Goal: Book appointment/travel/reservation

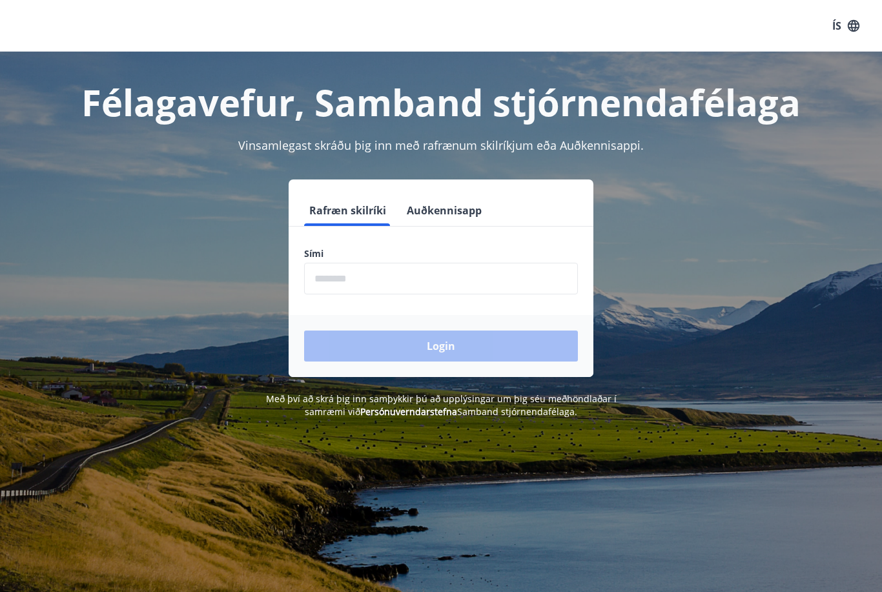
click at [321, 283] on input "phone" at bounding box center [441, 279] width 274 height 32
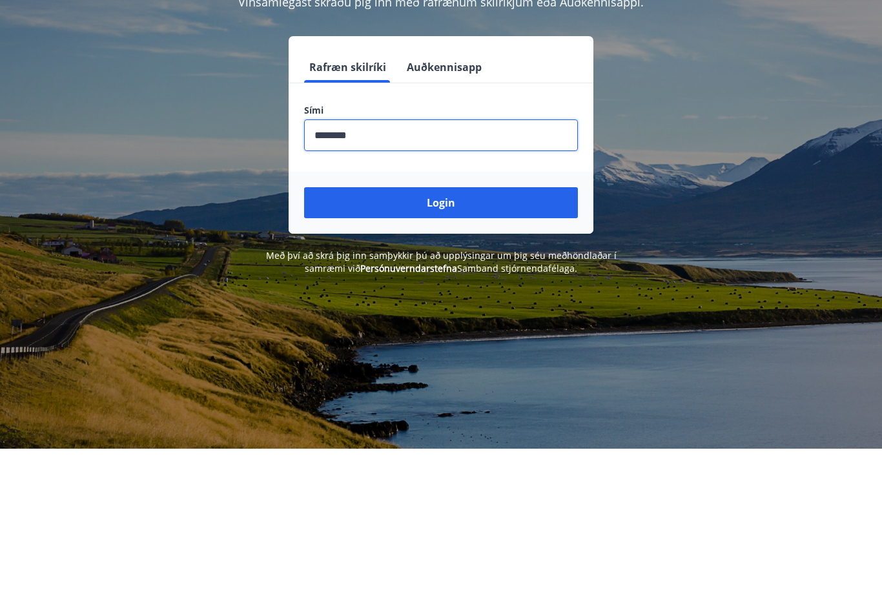
type input "********"
click at [365, 330] on button "Login" at bounding box center [441, 345] width 274 height 31
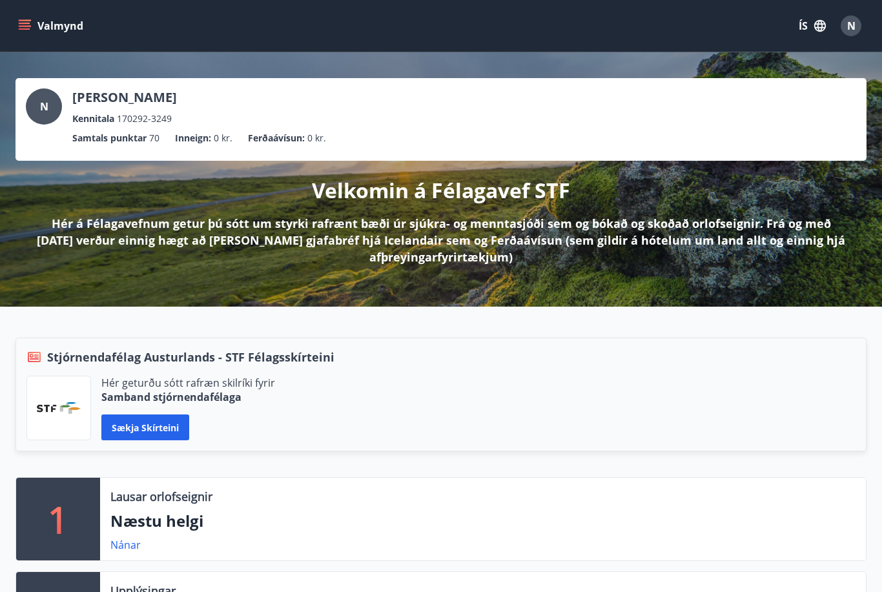
click at [23, 30] on icon "menu" at bounding box center [24, 25] width 13 height 13
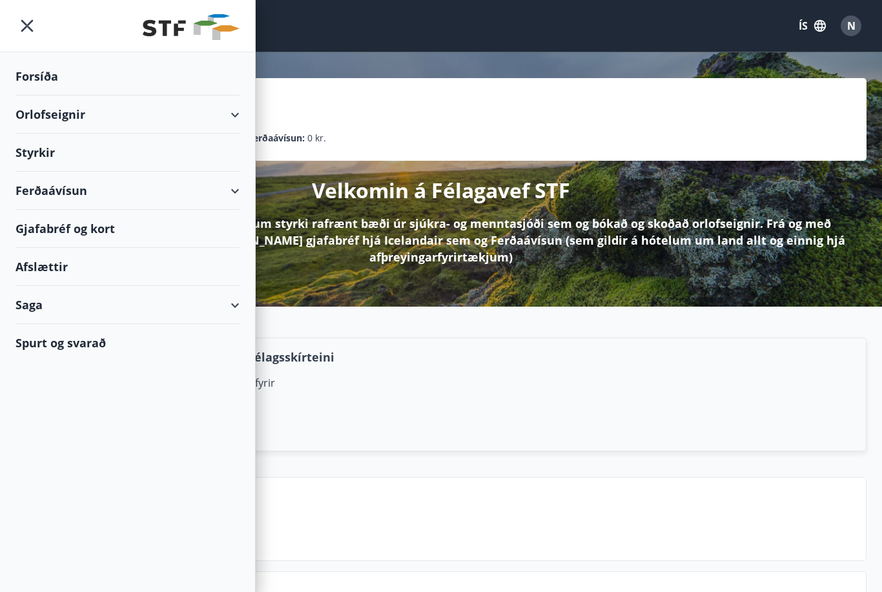
click at [158, 123] on div "Orlofseignir" at bounding box center [127, 115] width 224 height 38
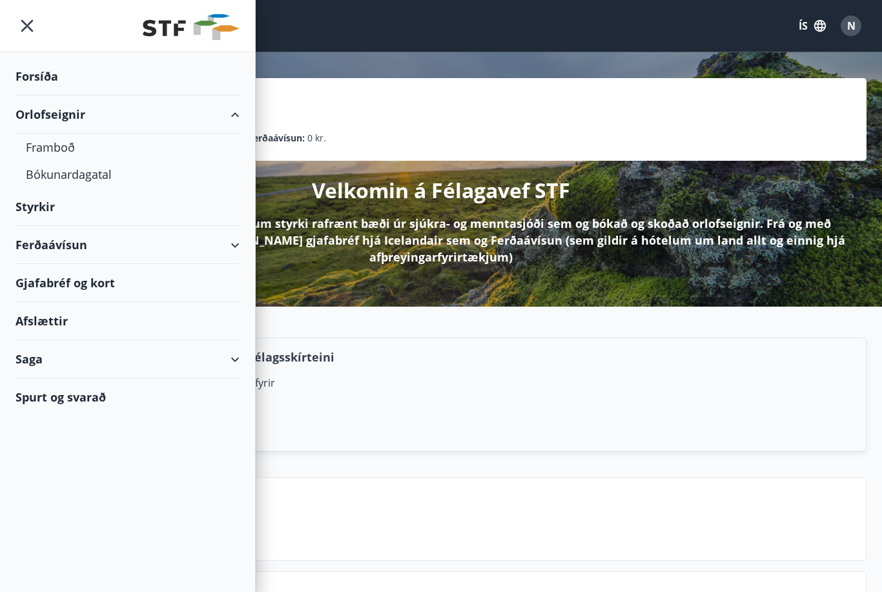
click at [44, 176] on div "Bókunardagatal" at bounding box center [127, 174] width 203 height 27
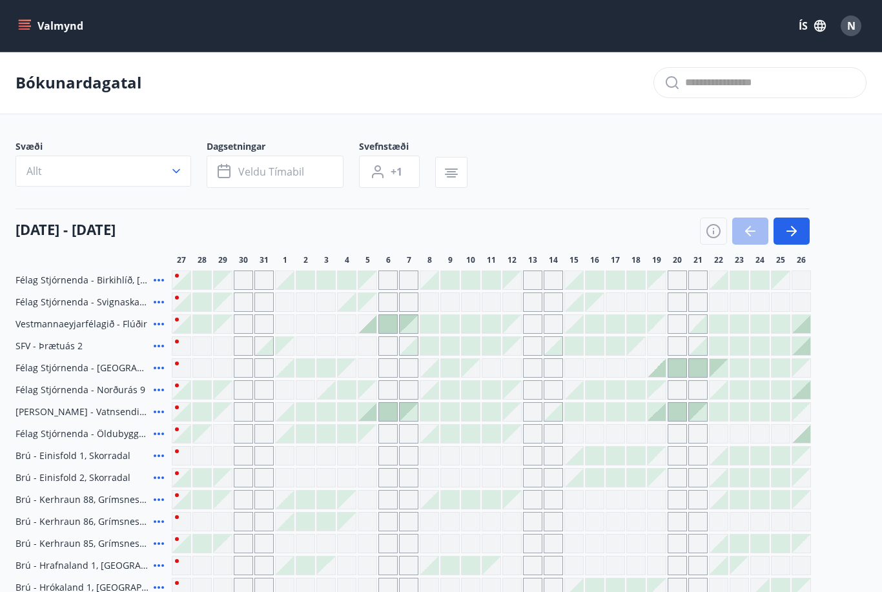
click at [166, 168] on button "Allt" at bounding box center [103, 171] width 176 height 31
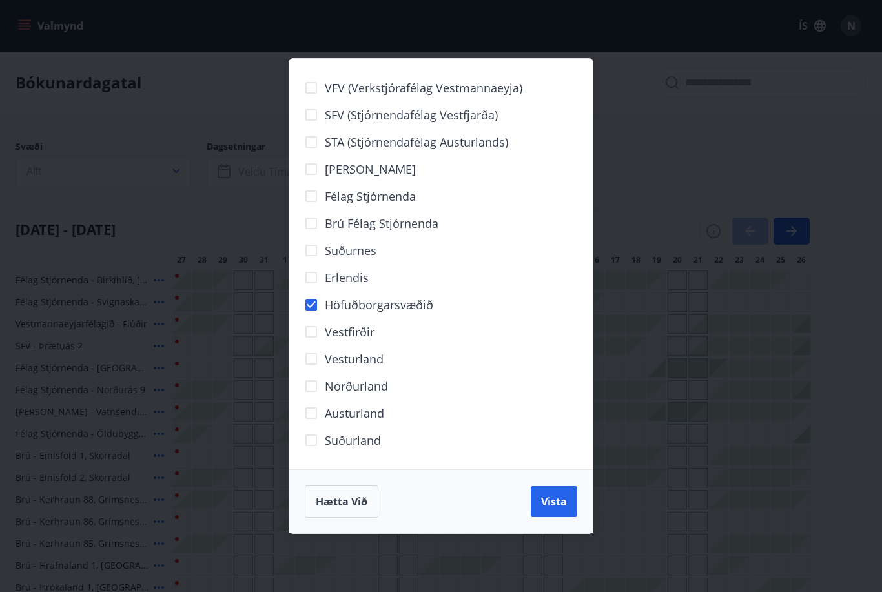
click at [551, 503] on span "Vista" at bounding box center [554, 501] width 26 height 14
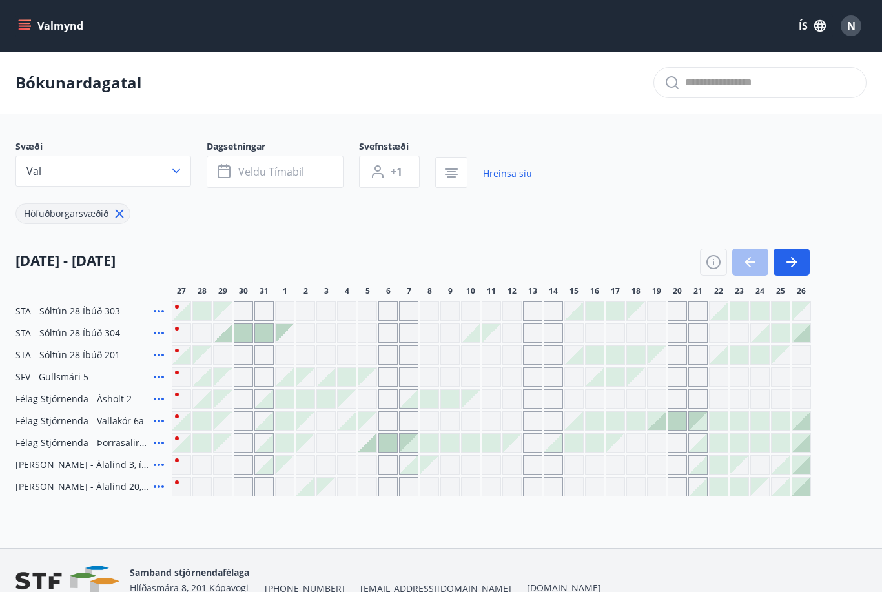
click at [283, 166] on span "Veldu tímabil" at bounding box center [271, 172] width 66 height 14
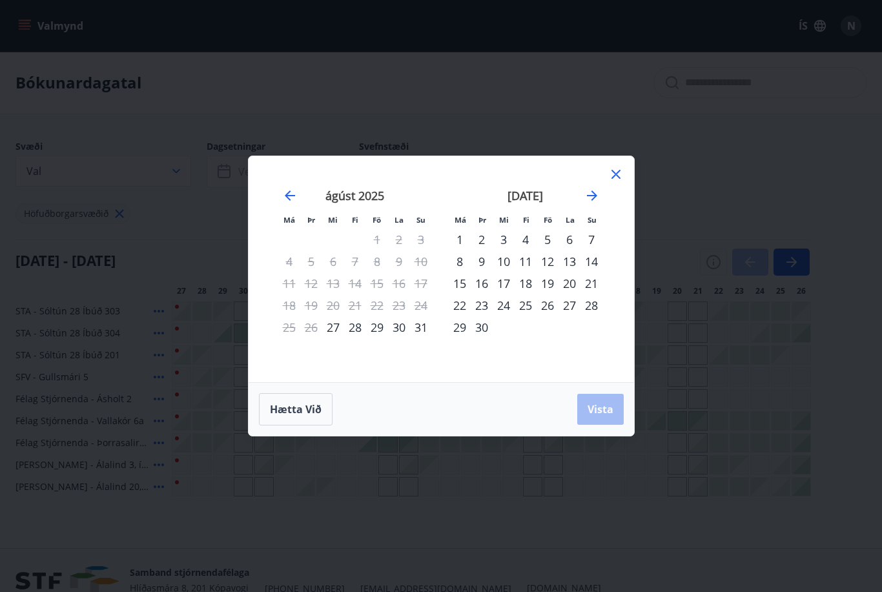
click at [518, 262] on div "11" at bounding box center [525, 261] width 22 height 22
click at [591, 263] on div "14" at bounding box center [591, 261] width 22 height 22
click at [594, 400] on button "Vista" at bounding box center [600, 409] width 46 height 31
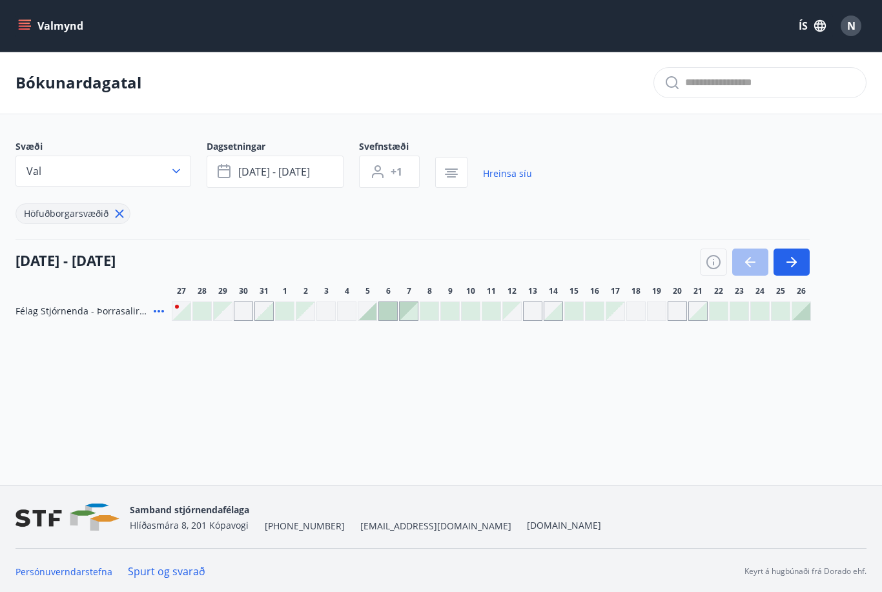
click at [482, 312] on div at bounding box center [491, 311] width 18 height 18
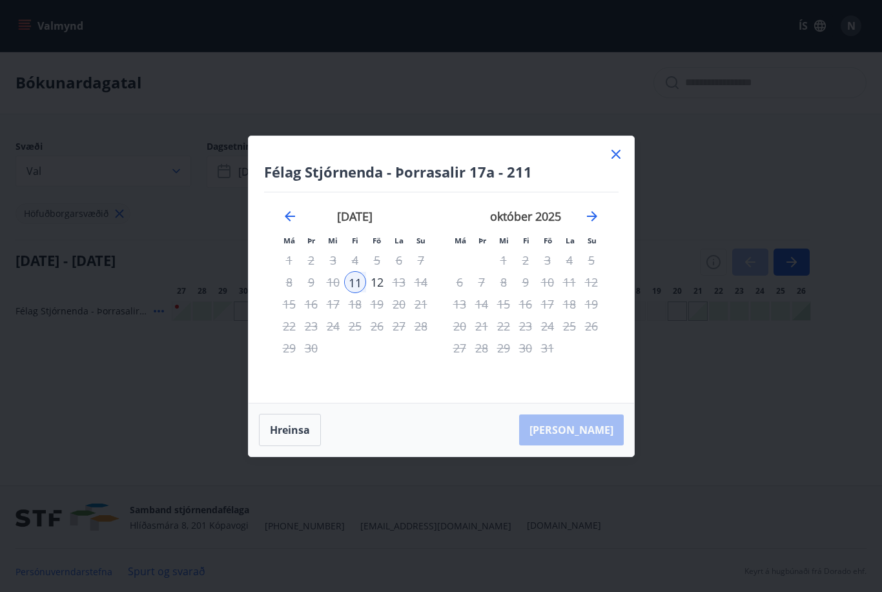
click at [401, 521] on div "Félag Stjórnenda - Þorrasalir 17a - 211 Má Þr Mi Fi Fö La Su Má Þr Mi Fi Fö La …" at bounding box center [441, 296] width 882 height 592
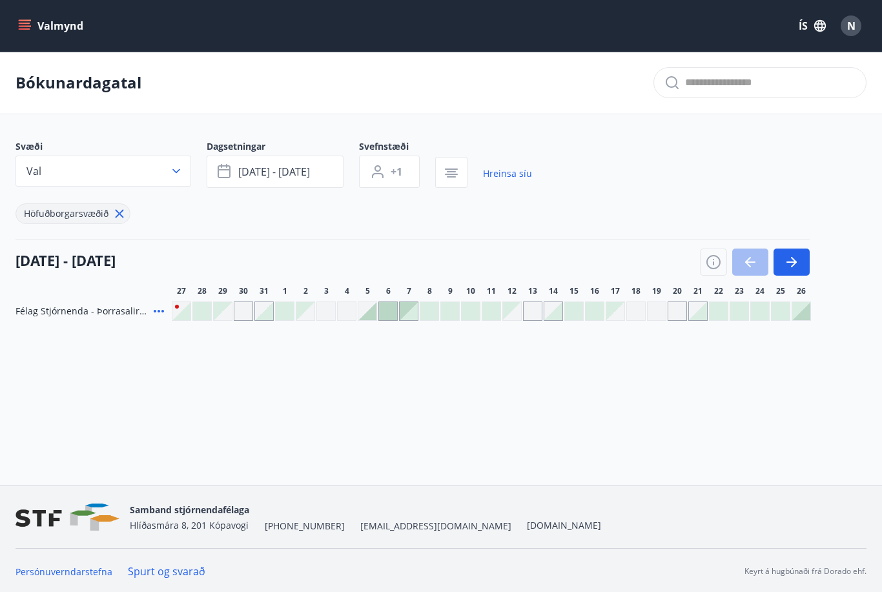
click at [306, 175] on span "[DATE] - [DATE]" at bounding box center [274, 172] width 72 height 14
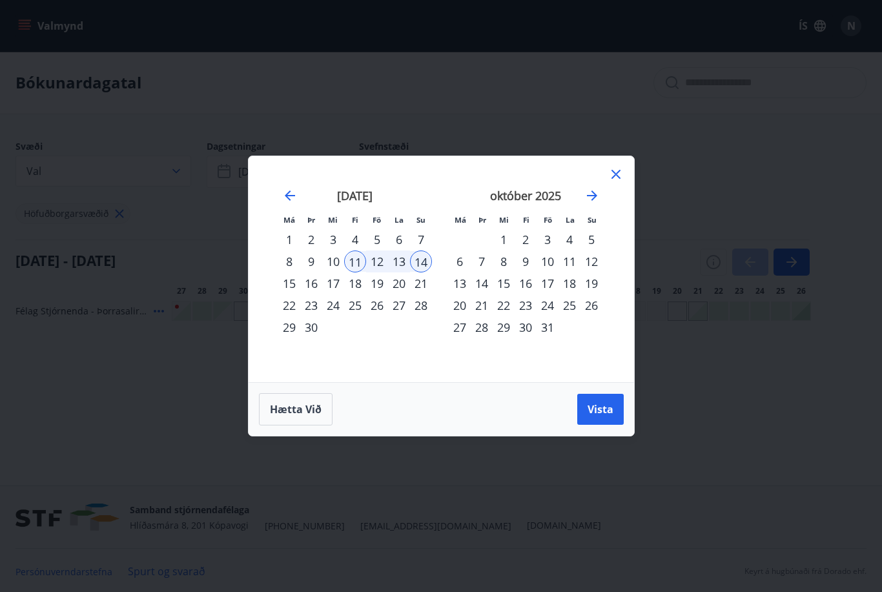
click at [297, 413] on span "Hætta við" at bounding box center [296, 409] width 52 height 14
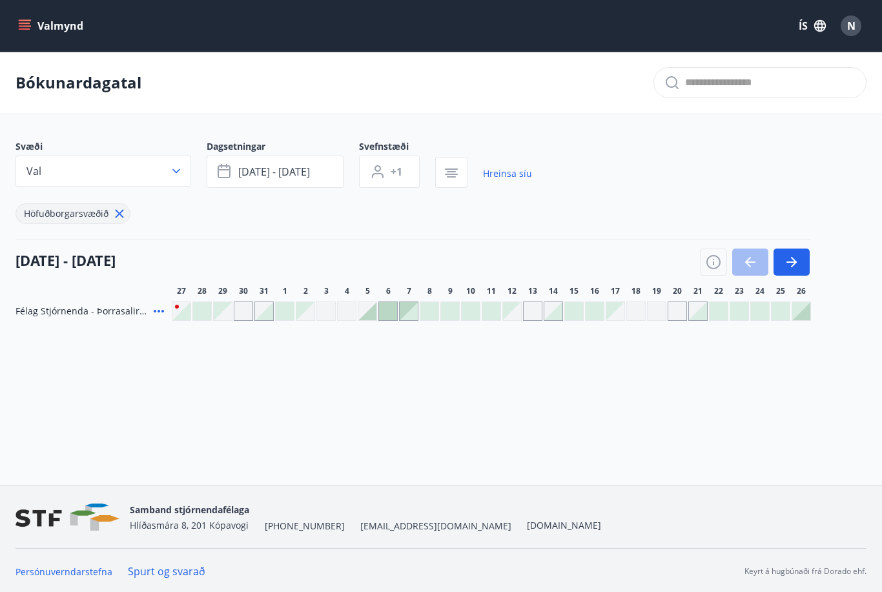
click at [163, 172] on button "Val" at bounding box center [103, 171] width 176 height 31
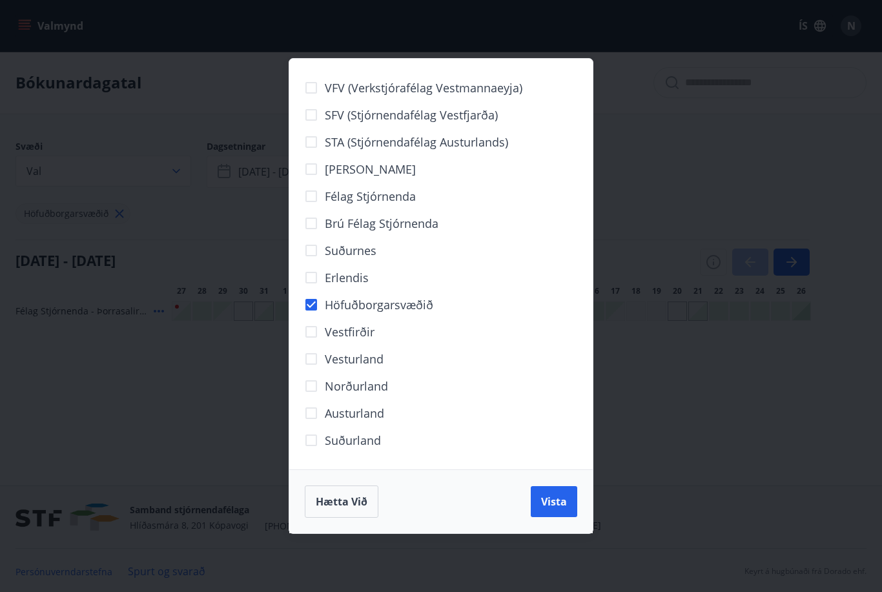
click at [552, 501] on span "Vista" at bounding box center [554, 501] width 26 height 14
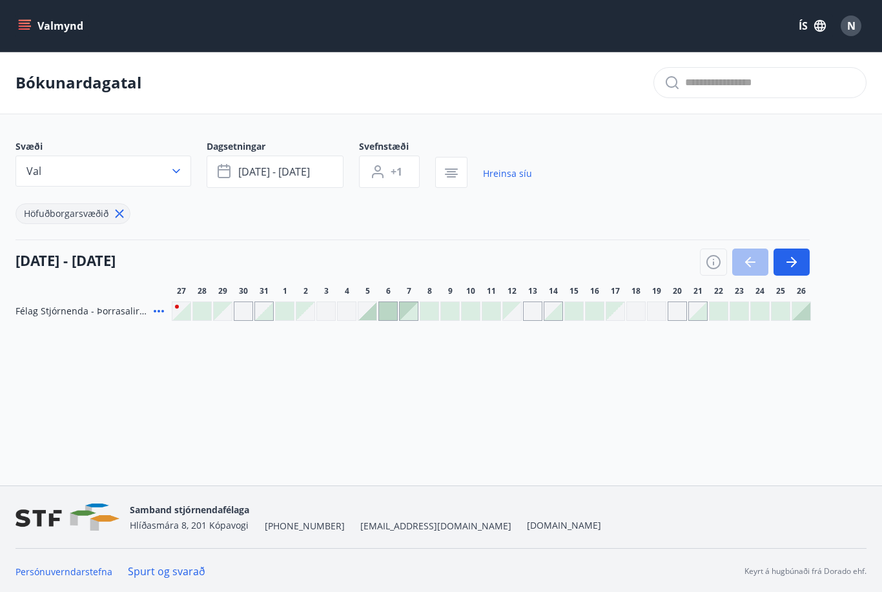
click at [501, 176] on link "Hreinsa síu" at bounding box center [507, 173] width 49 height 28
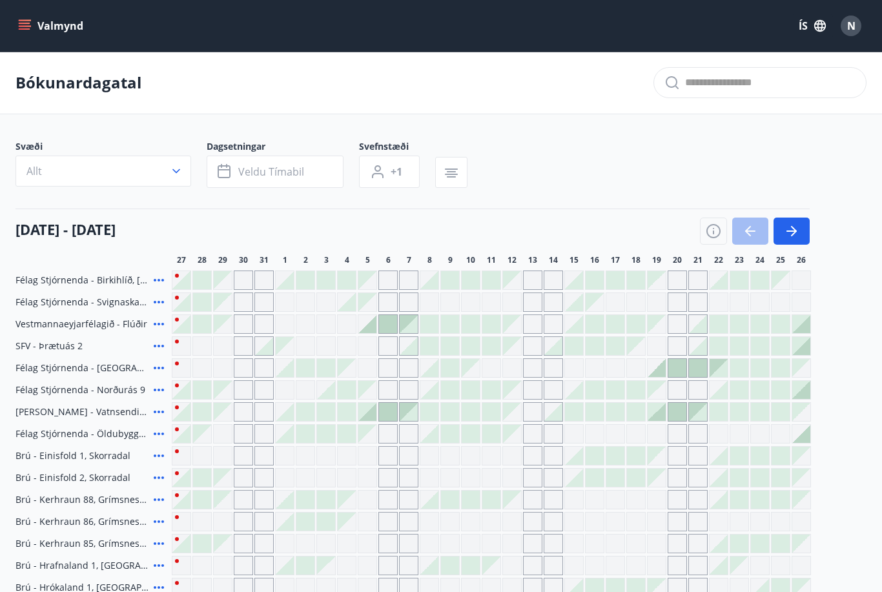
click at [176, 182] on button "Allt" at bounding box center [103, 171] width 176 height 31
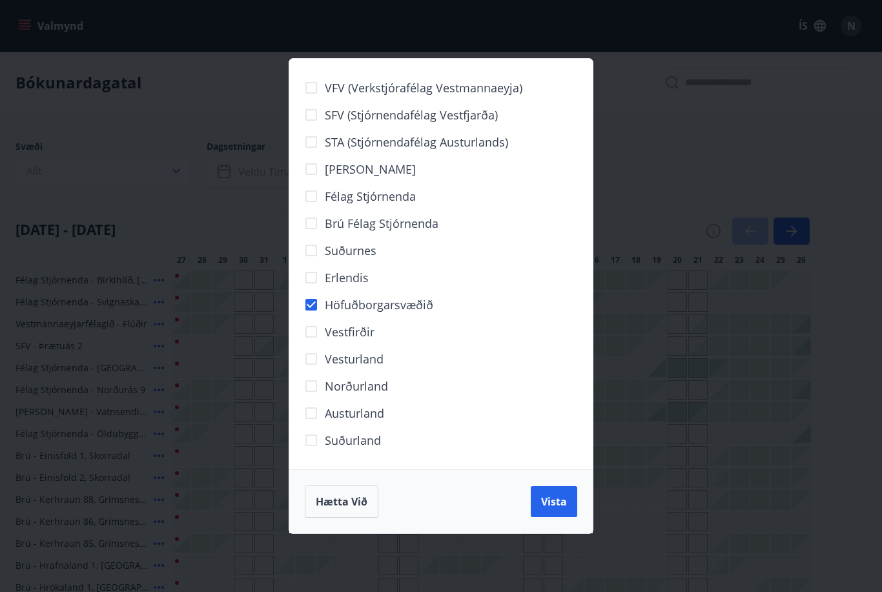
click at [538, 501] on button "Vista" at bounding box center [553, 501] width 46 height 31
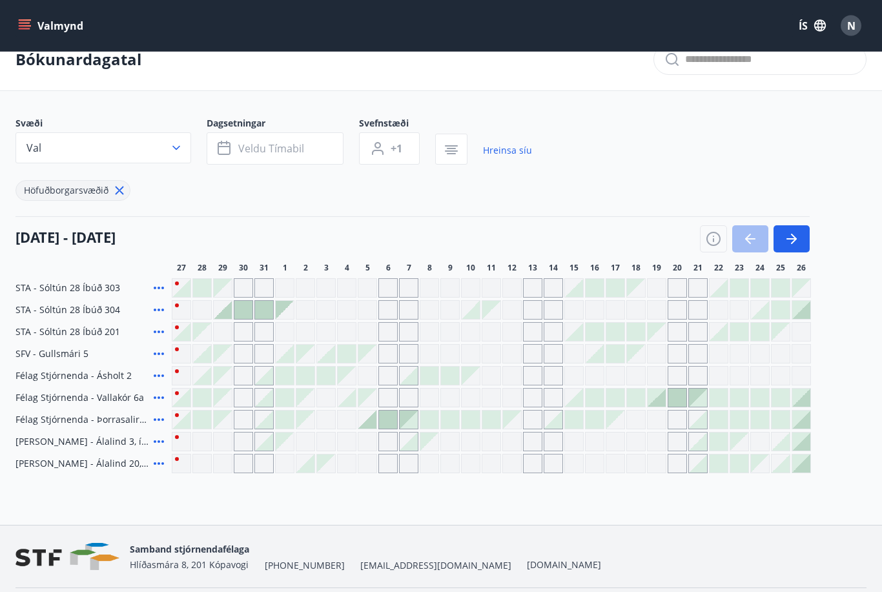
scroll to position [23, 0]
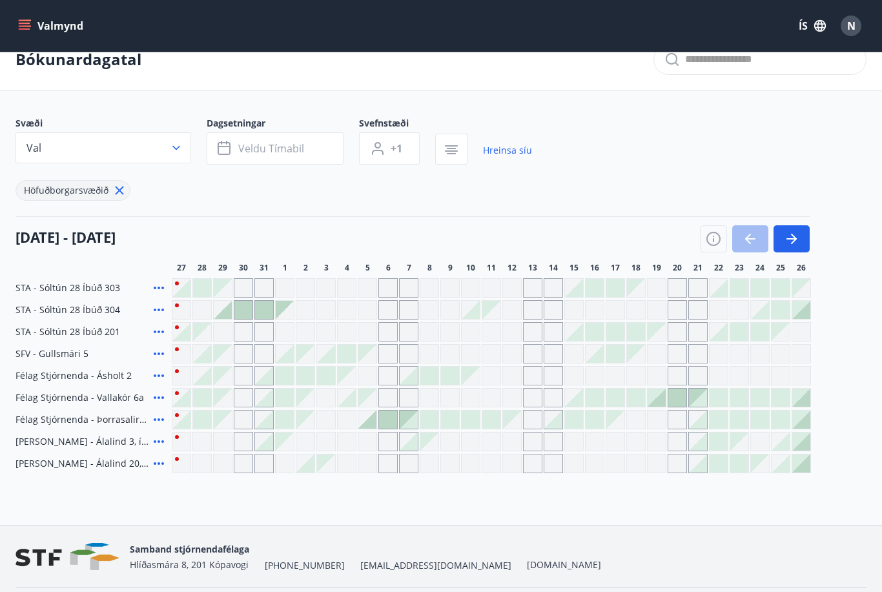
click at [502, 259] on div "[DATE] - [DATE] 28 29 30 31 1 2 3 4 5 6 7 8 9 10 11 12 13 14 15 16 17 18 19 20 …" at bounding box center [440, 244] width 851 height 57
click at [489, 261] on div "[DATE] - [DATE] 28 29 30 31 1 2 3 4 5 6 7 8 9 10 11 12 13 14 15 16 17 18 19 20 …" at bounding box center [440, 244] width 851 height 57
click at [487, 292] on div "Gráir dagar eru ekki bókanlegir" at bounding box center [490, 287] width 19 height 19
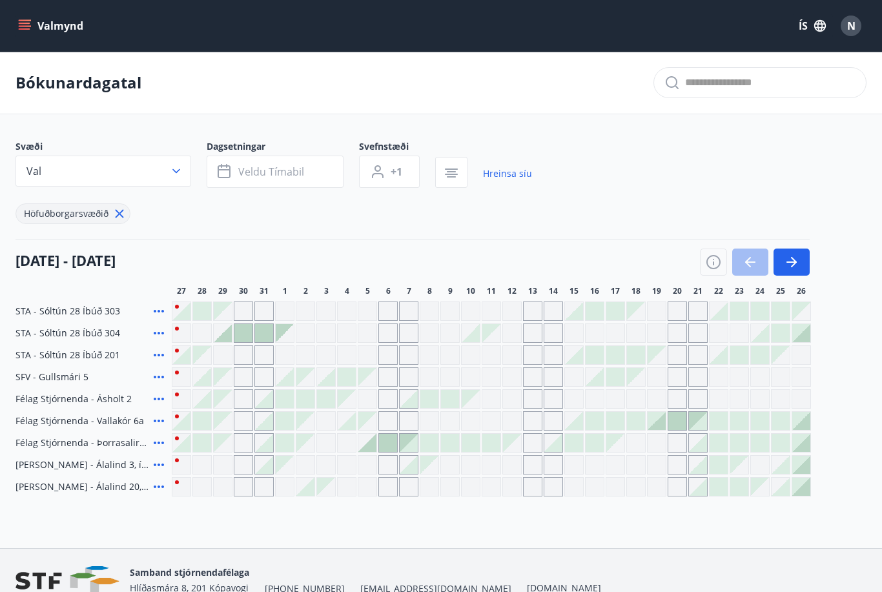
click at [512, 449] on div "Gráir dagar eru ekki bókanlegir" at bounding box center [512, 443] width 18 height 18
click at [420, 530] on div "Bókunardagatal Svæði Val Dagsetningar Veldu tímabil Svefnstæði +1 Hreinsa síu H…" at bounding box center [441, 300] width 882 height 496
